Goal: Book appointment/travel/reservation

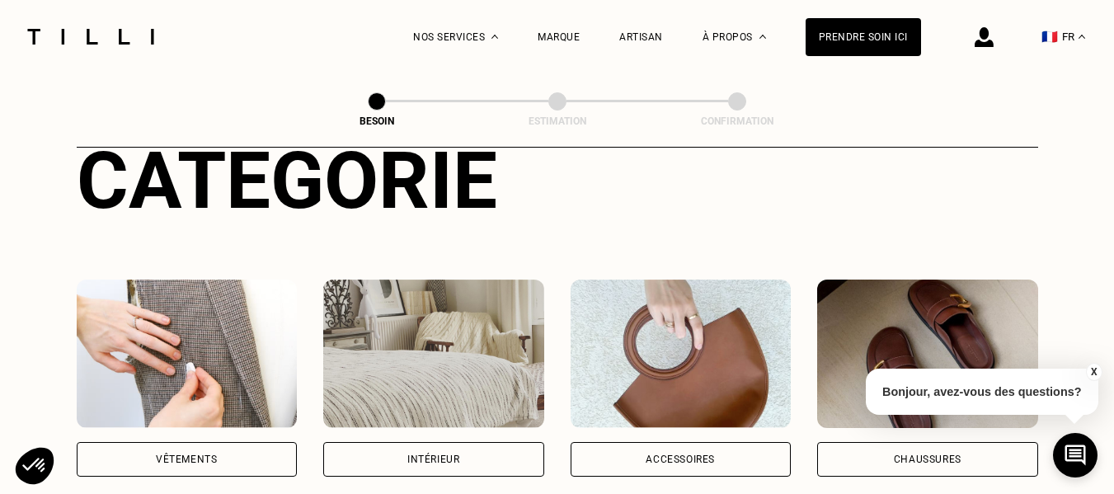
scroll to position [254, 0]
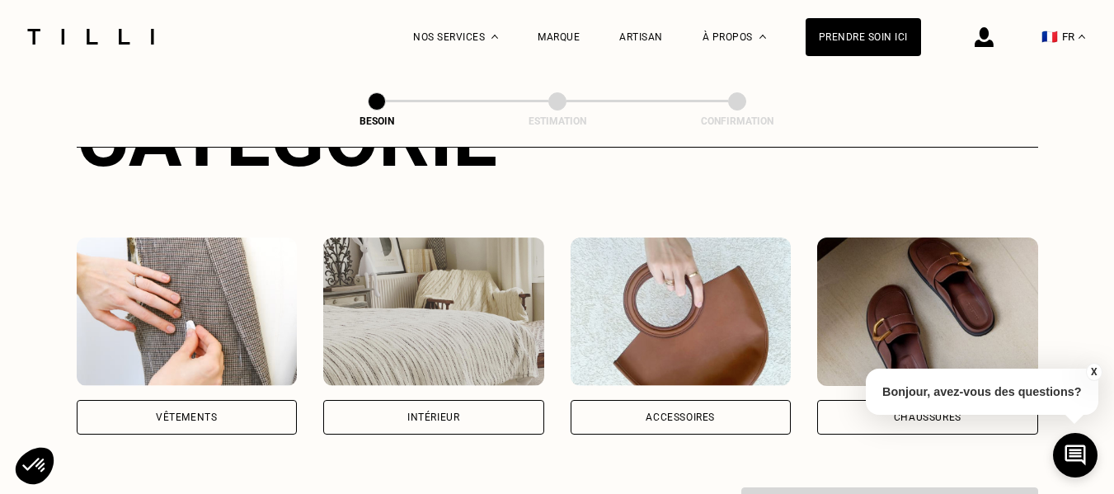
click at [477, 296] on img at bounding box center [433, 311] width 221 height 148
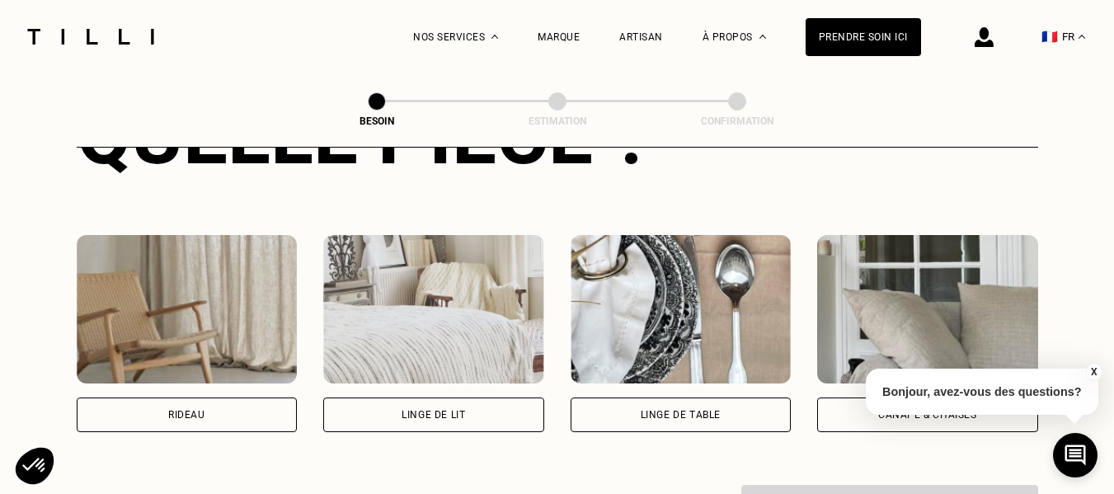
scroll to position [705, 0]
click at [174, 313] on img at bounding box center [187, 308] width 221 height 148
select select "FR"
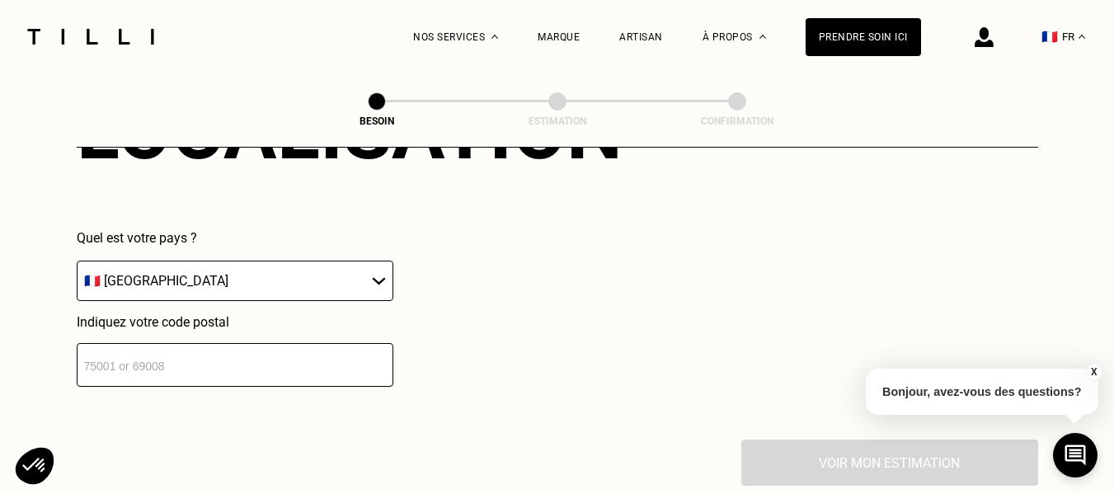
scroll to position [1158, 0]
click at [238, 342] on input "number" at bounding box center [235, 364] width 317 height 44
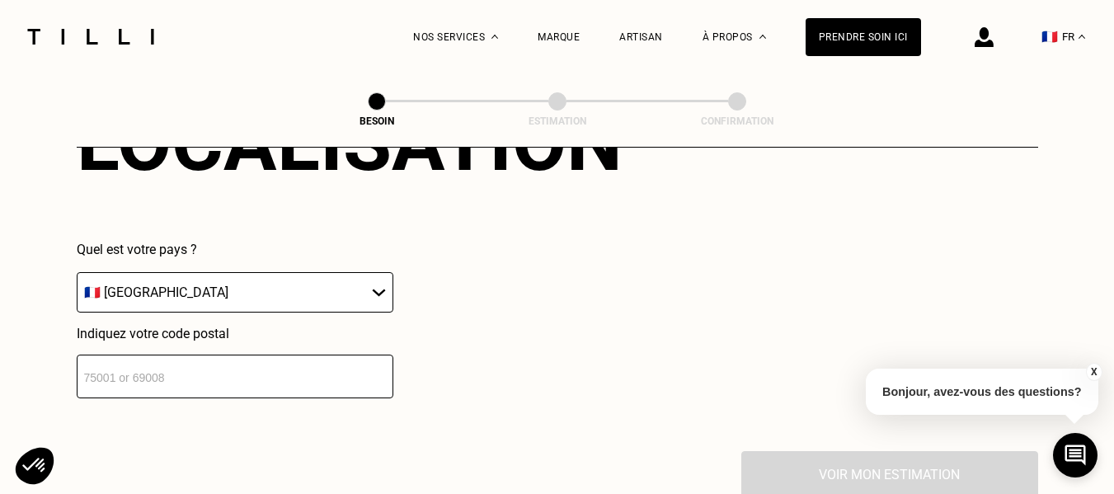
scroll to position [1149, 0]
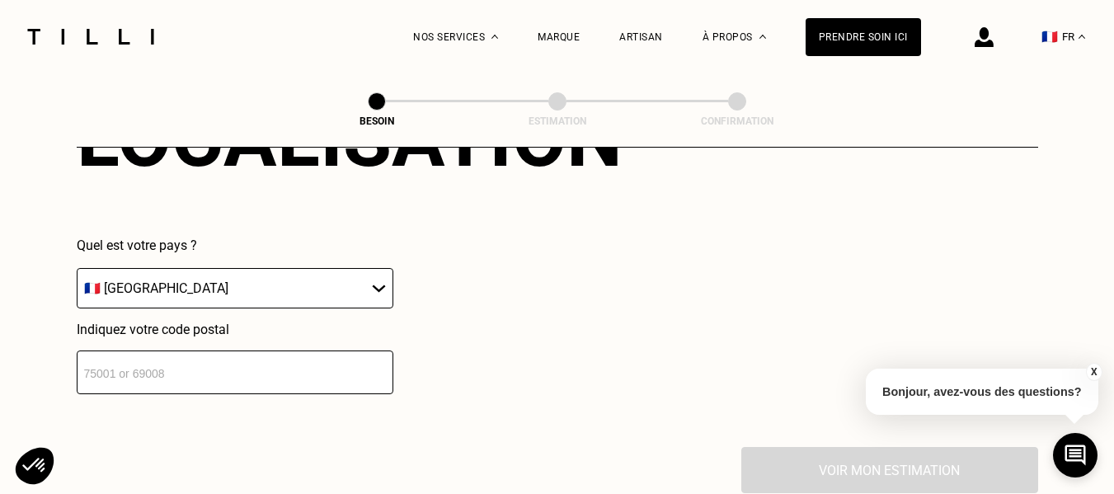
click at [247, 358] on input "number" at bounding box center [235, 372] width 317 height 44
paste input "75107"
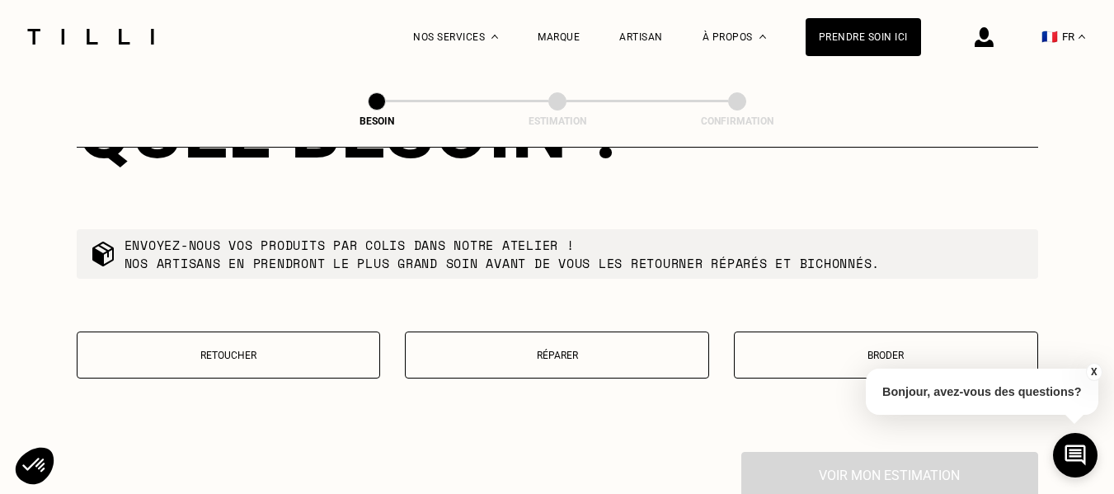
scroll to position [1566, 0]
type input "75107"
click at [304, 331] on button "Retoucher" at bounding box center [229, 354] width 304 height 47
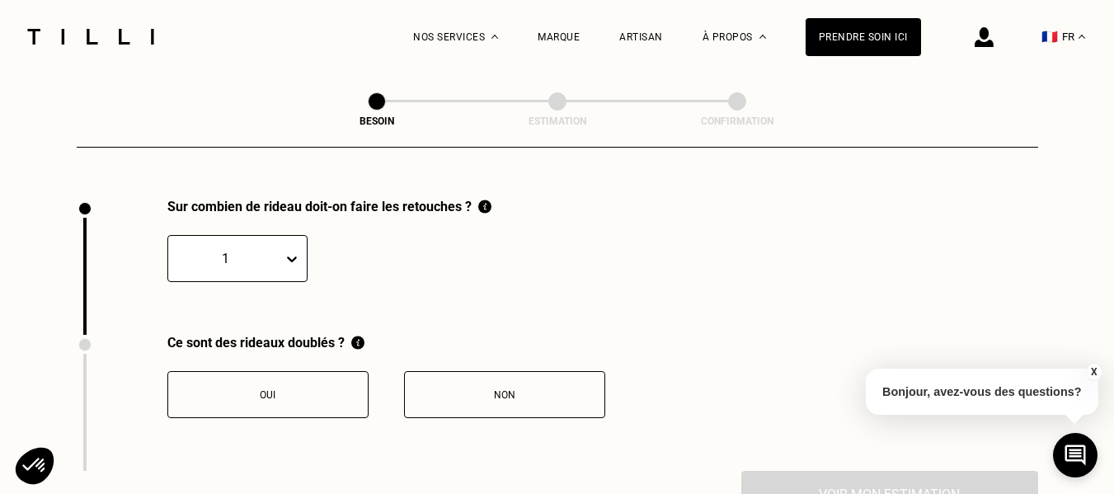
scroll to position [1822, 0]
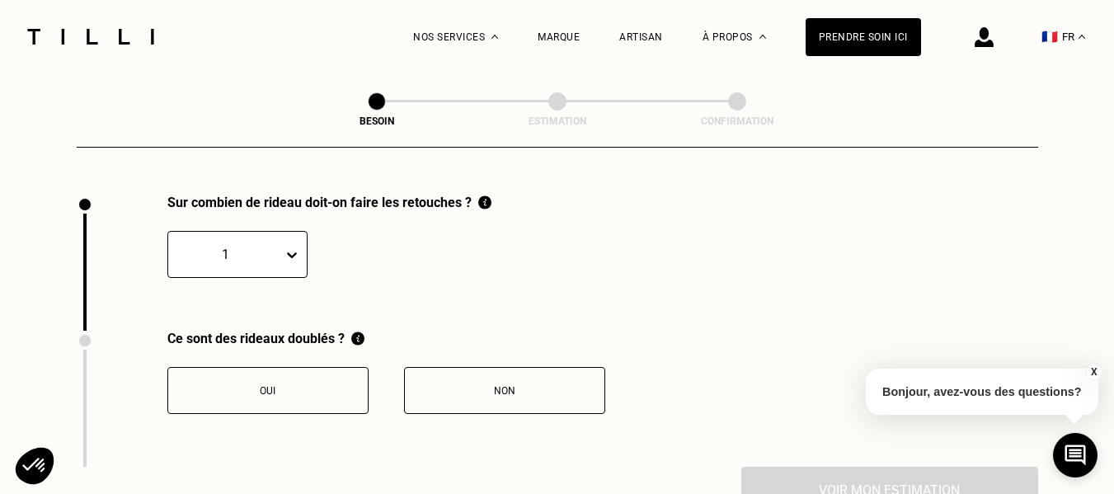
click at [455, 399] on button "Non" at bounding box center [504, 390] width 201 height 47
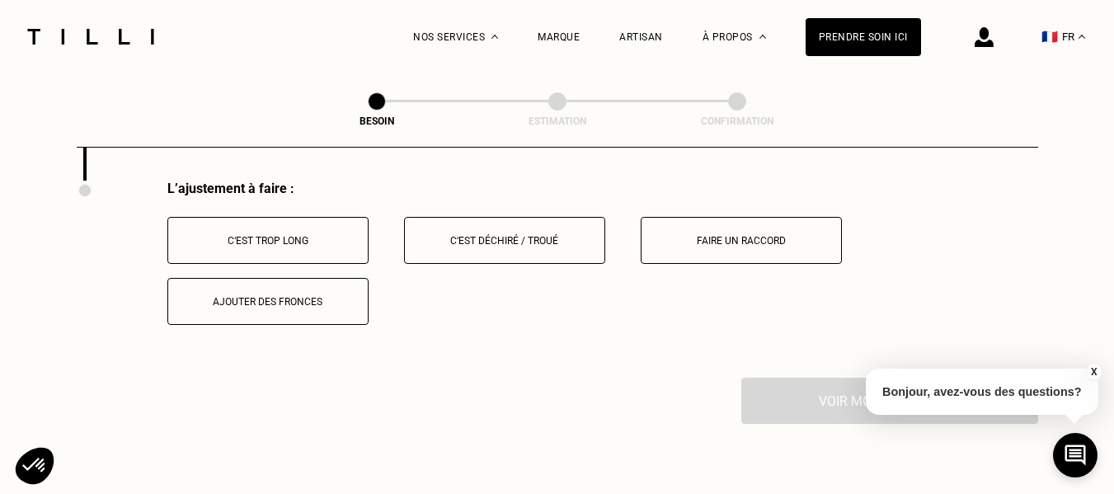
scroll to position [2109, 0]
click at [311, 234] on div "C‘est trop long" at bounding box center [267, 240] width 183 height 12
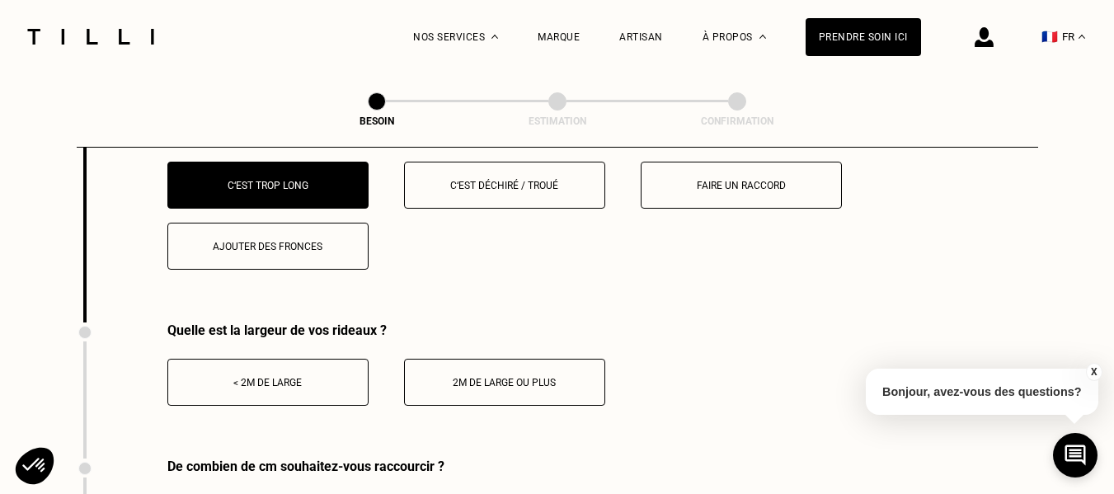
scroll to position [2164, 0]
click at [315, 376] on div "< 2m de large" at bounding box center [267, 382] width 183 height 12
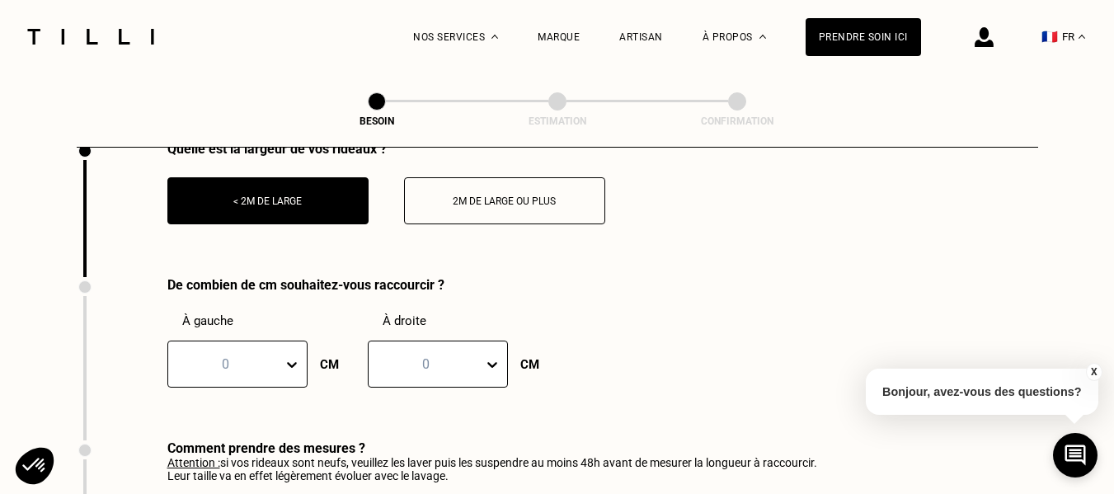
scroll to position [2346, 0]
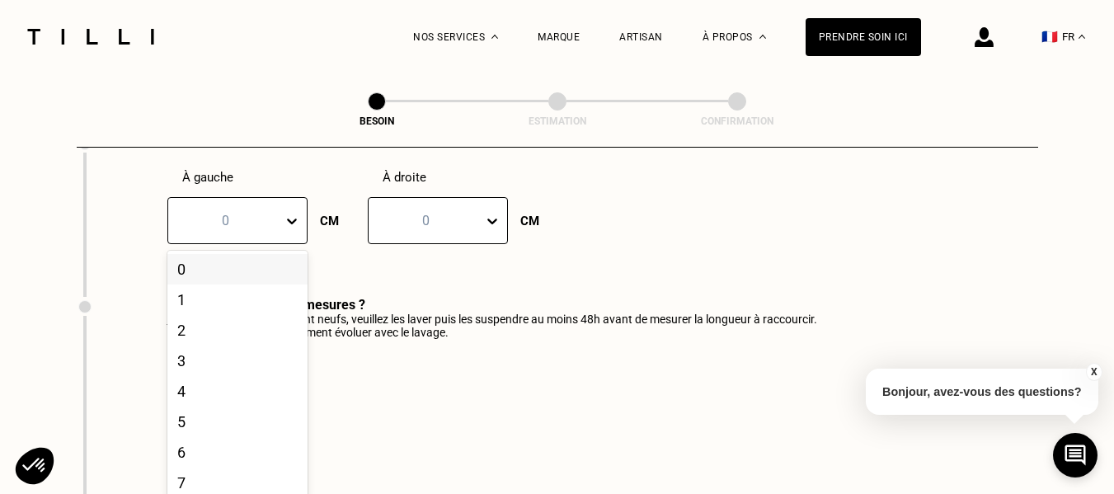
click at [297, 244] on div "101 results available. Use Up and Down to choose options, press Enter to select…" at bounding box center [237, 220] width 140 height 47
click at [189, 463] on div "100" at bounding box center [237, 478] width 140 height 31
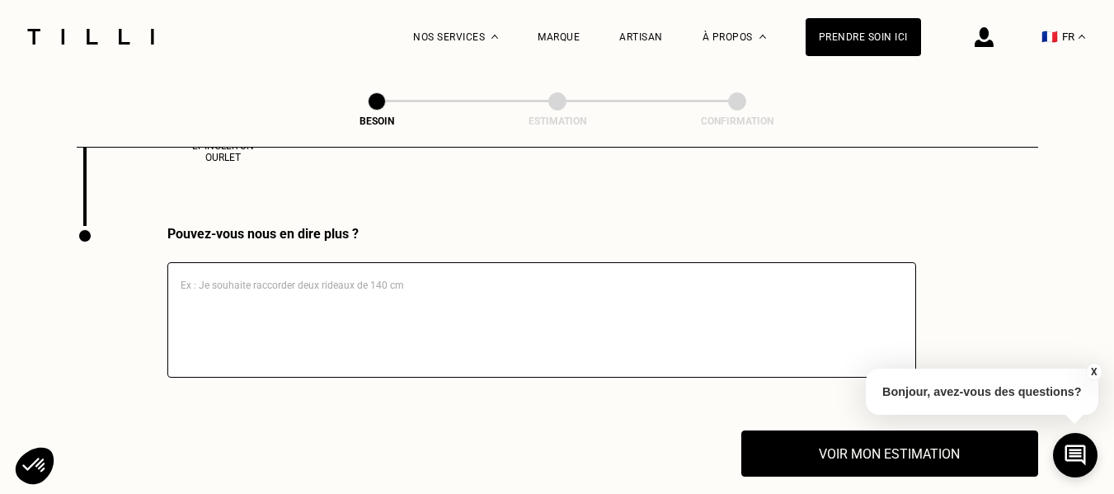
scroll to position [2799, 0]
click at [293, 297] on textarea at bounding box center [541, 320] width 749 height 115
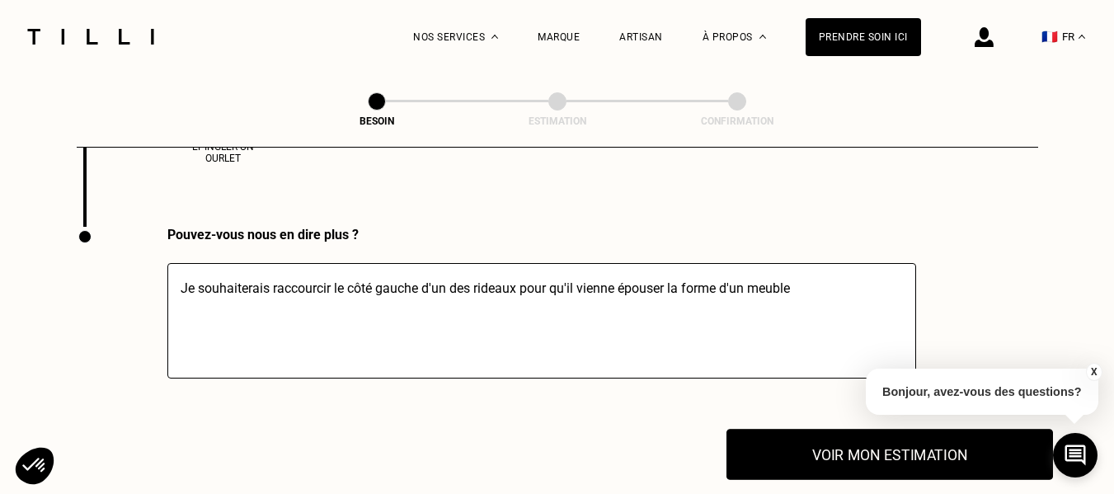
type textarea "Je souhaiterais raccourcir le côté gauche d'un des rideaux pour qu'il vienne ép…"
click at [816, 447] on button "Voir mon estimation" at bounding box center [889, 454] width 326 height 51
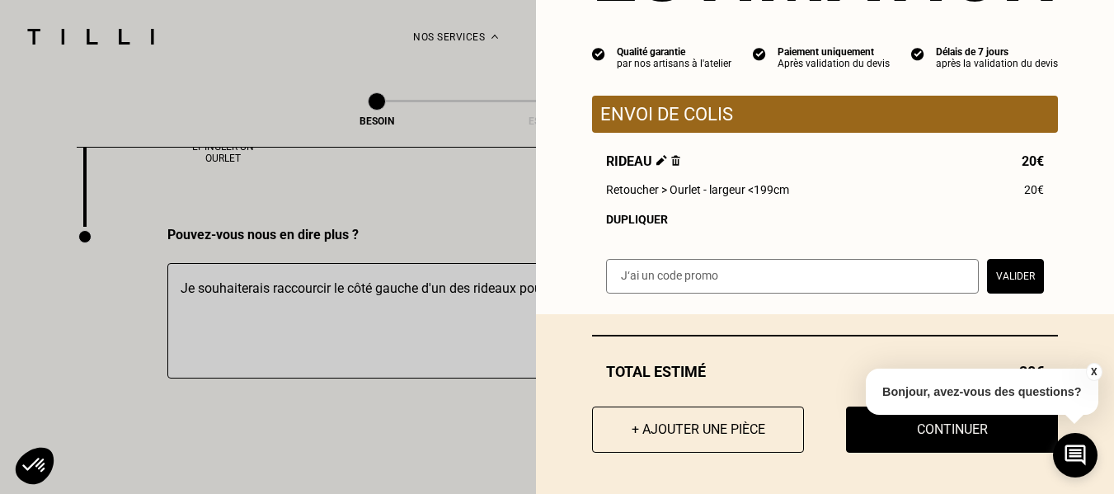
scroll to position [0, 0]
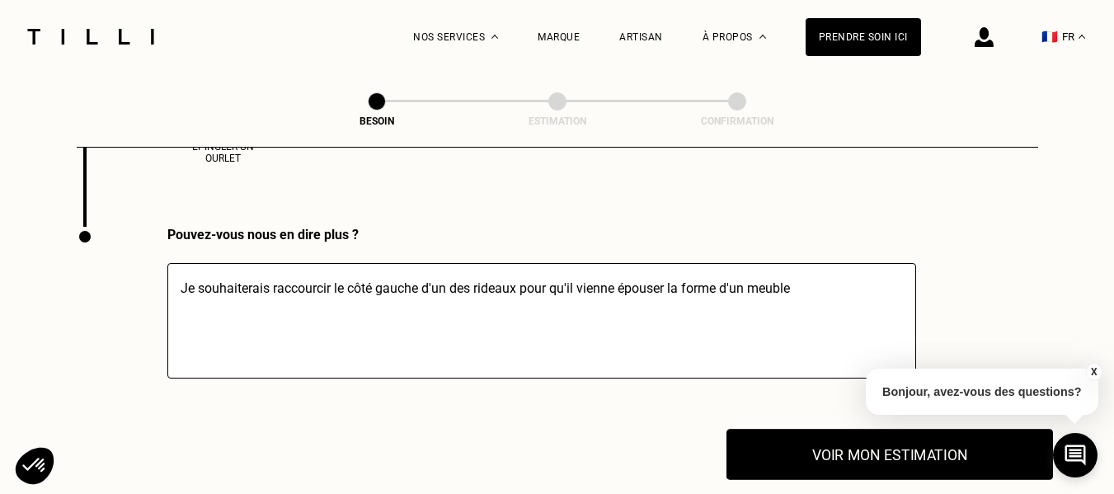
click at [846, 443] on button "Voir mon estimation" at bounding box center [889, 454] width 326 height 51
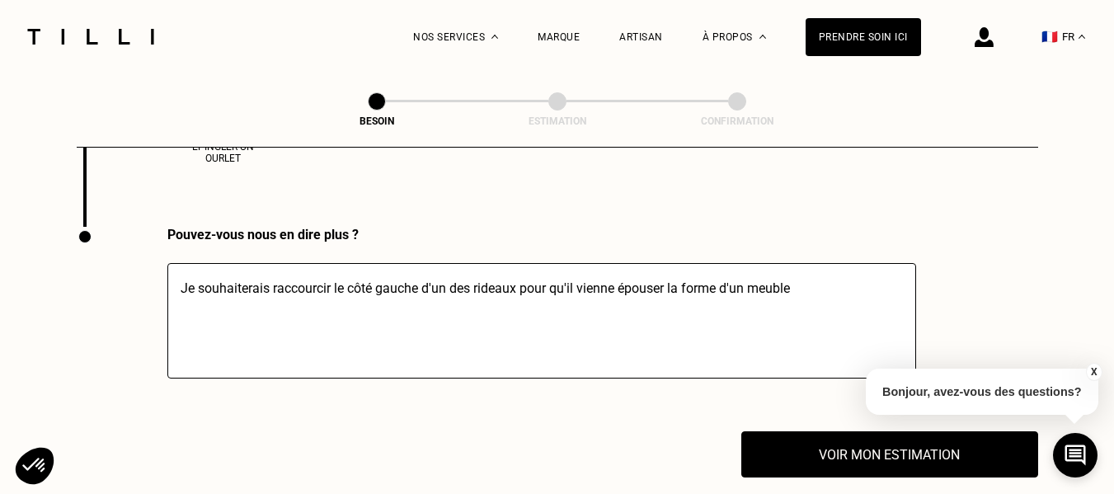
click at [1094, 371] on button "X" at bounding box center [1093, 372] width 16 height 18
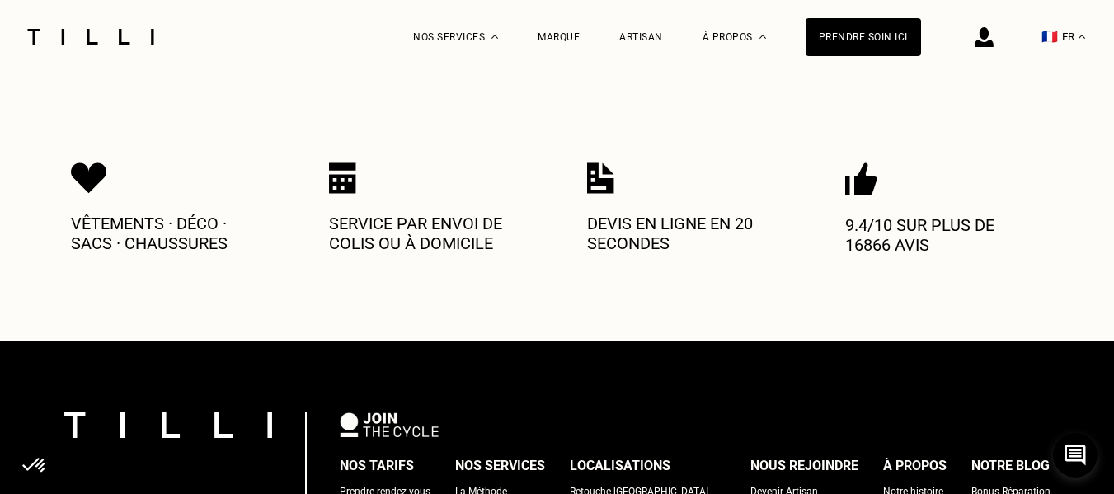
scroll to position [3301, 0]
